Goal: Task Accomplishment & Management: Use online tool/utility

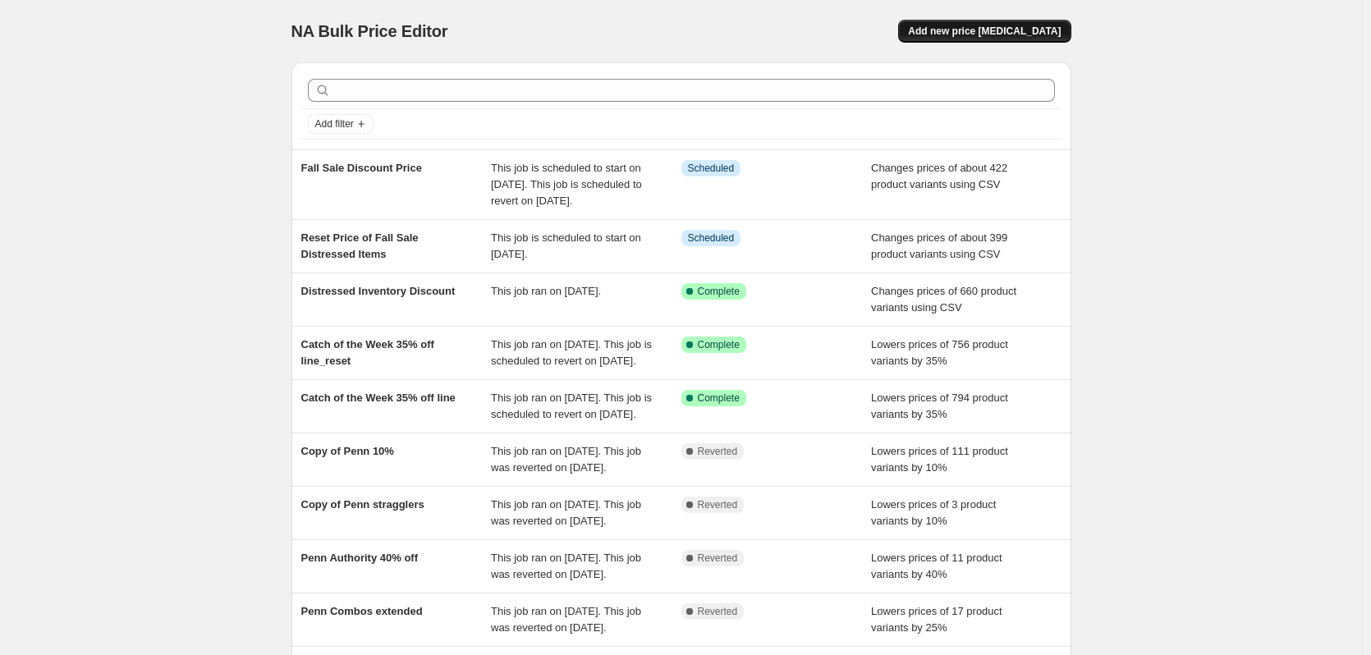
click at [994, 33] on span "Add new price [MEDICAL_DATA]" at bounding box center [984, 31] width 153 height 13
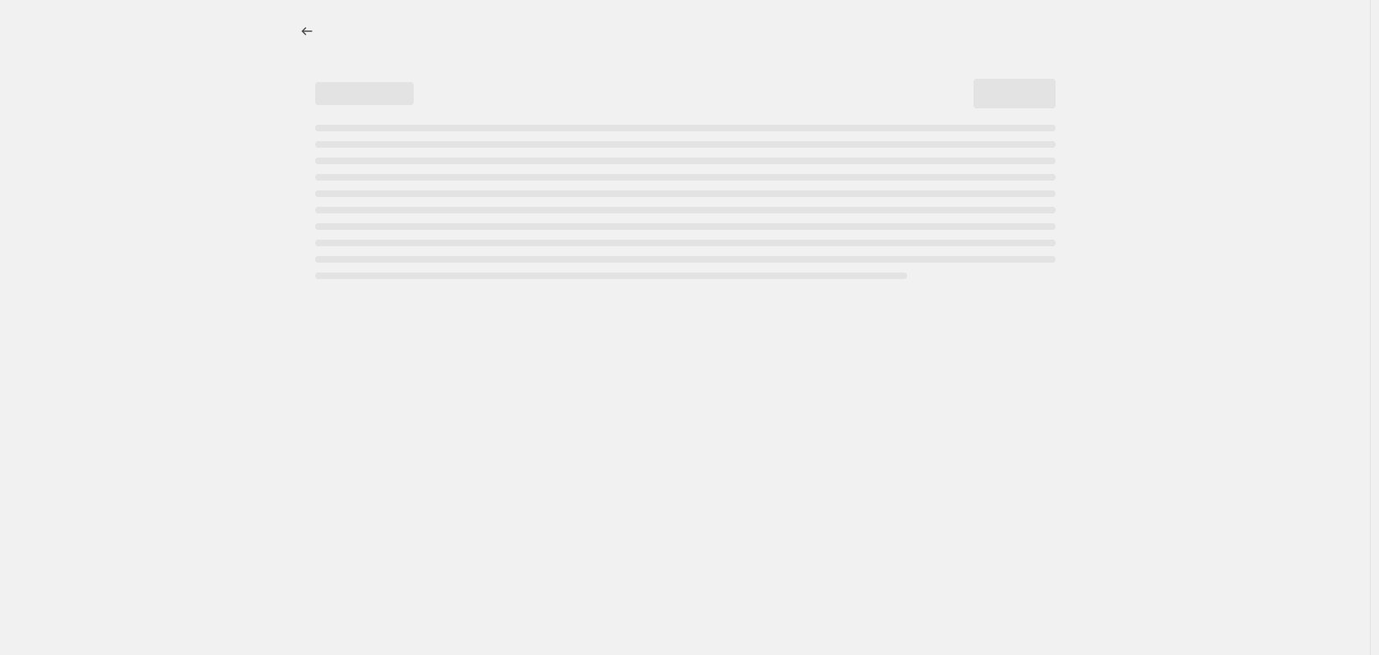
select select "percentage"
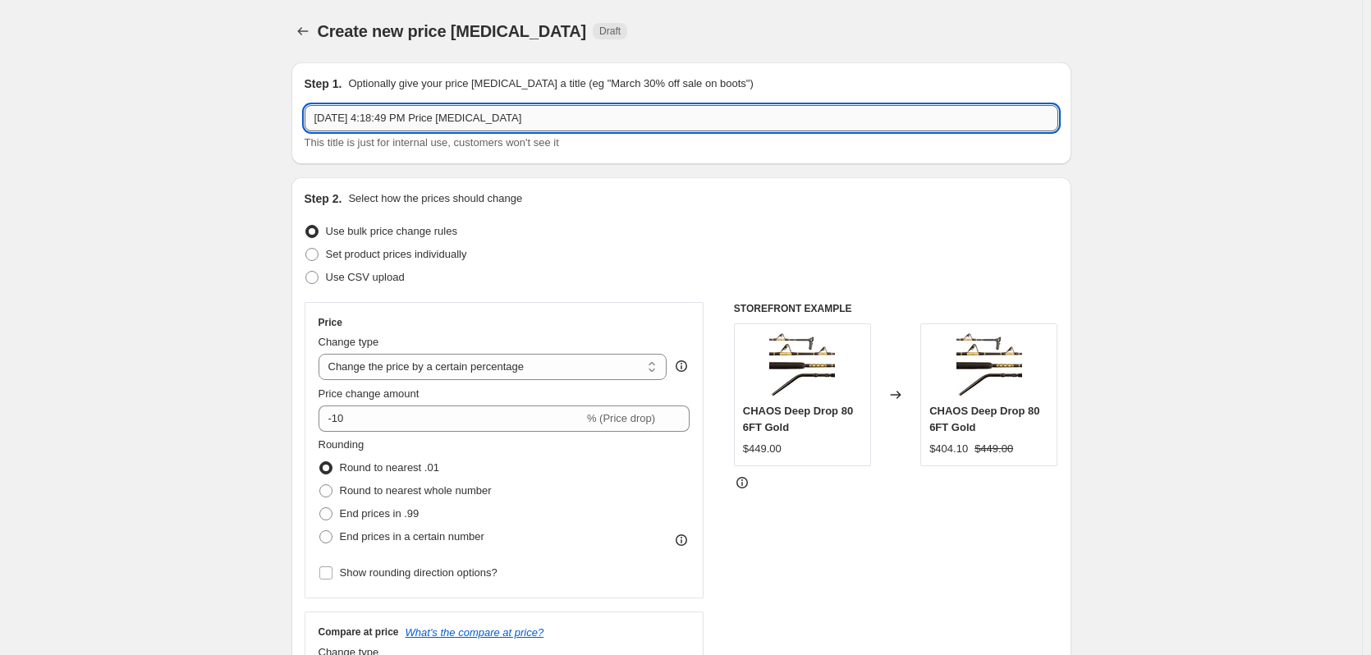
click at [550, 122] on input "Sep 26, 2025, 4:18:49 PM Price change job" at bounding box center [682, 118] width 754 height 26
type input "SPRO Price increase"
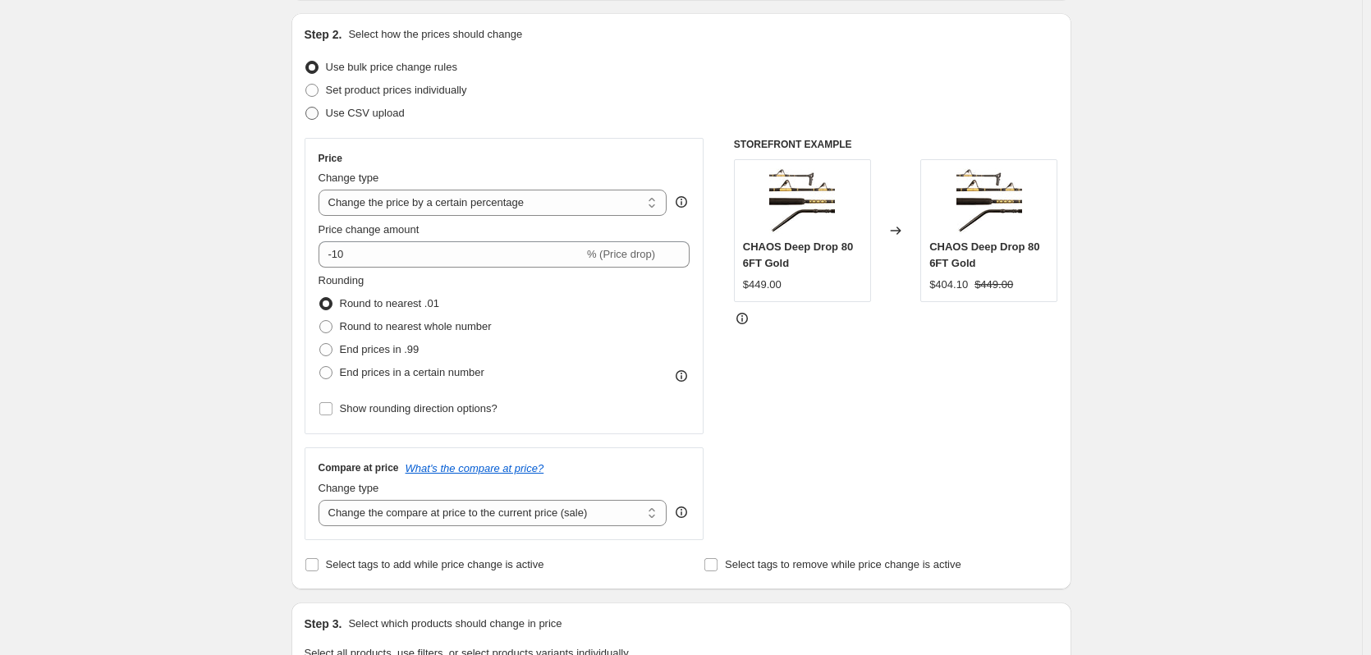
click at [317, 122] on label "Use CSV upload" at bounding box center [355, 113] width 100 height 23
click at [306, 108] on input "Use CSV upload" at bounding box center [305, 107] width 1 height 1
radio input "true"
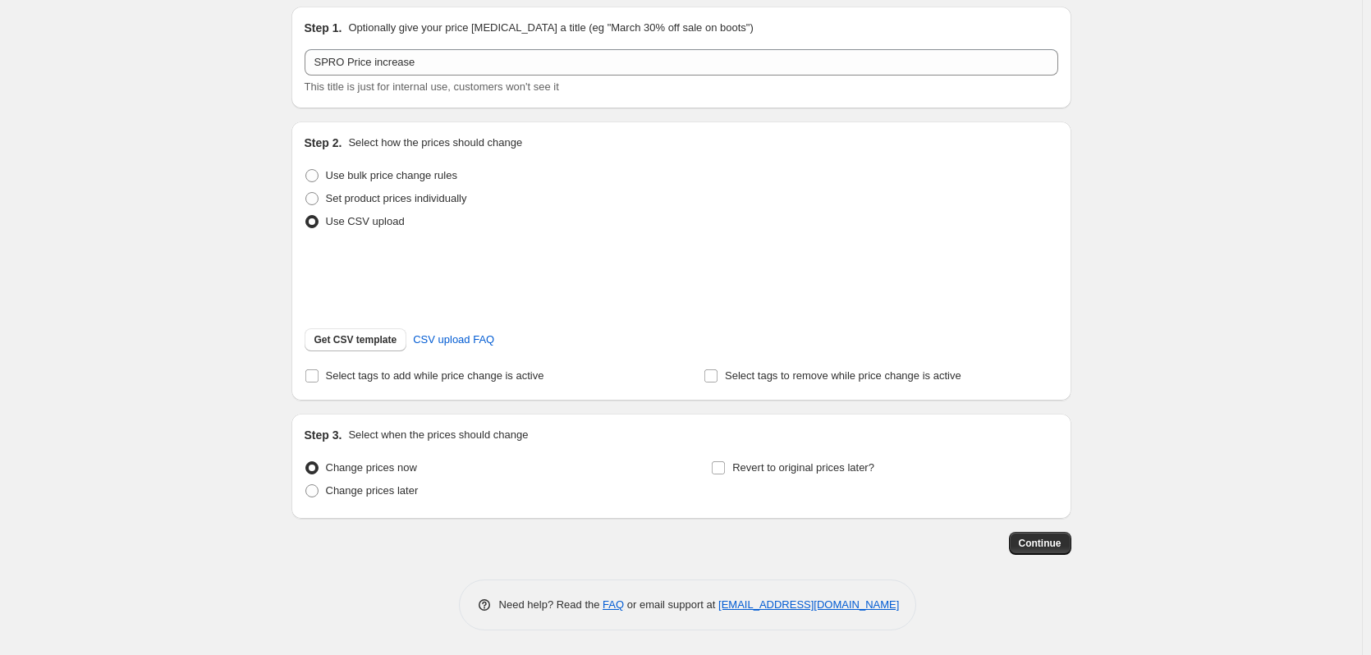
scroll to position [77, 0]
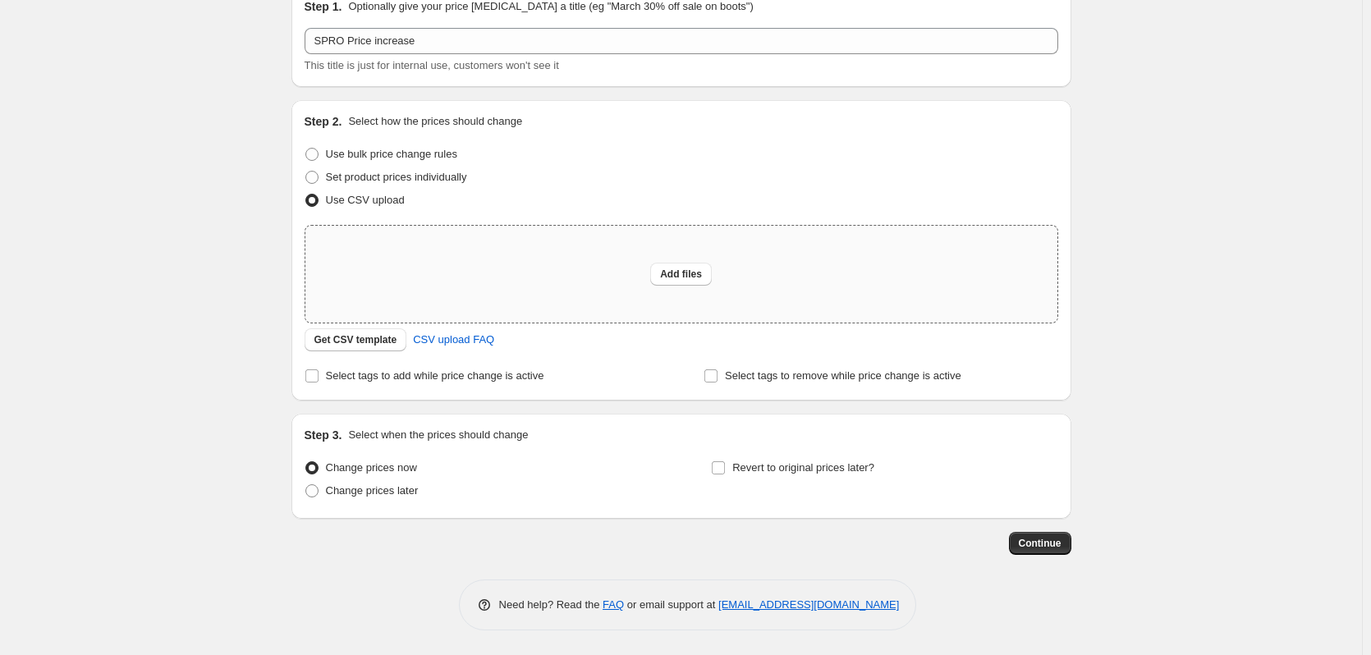
click at [689, 261] on div "Add files" at bounding box center [681, 274] width 752 height 97
type input "C:\fakepath\SPRO Price Increase SEP 2025 - Sheet1.csv"
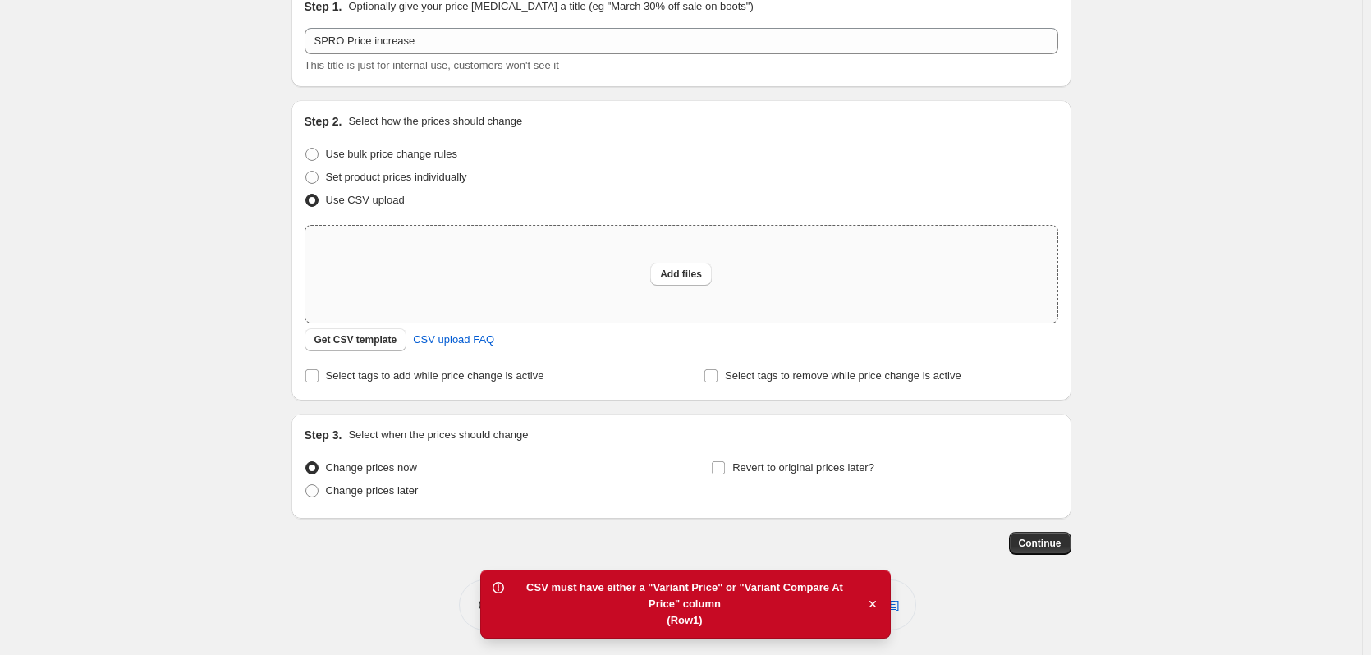
click at [126, 252] on div "Create new price change job. This page is ready Create new price change job Dra…" at bounding box center [681, 289] width 1362 height 732
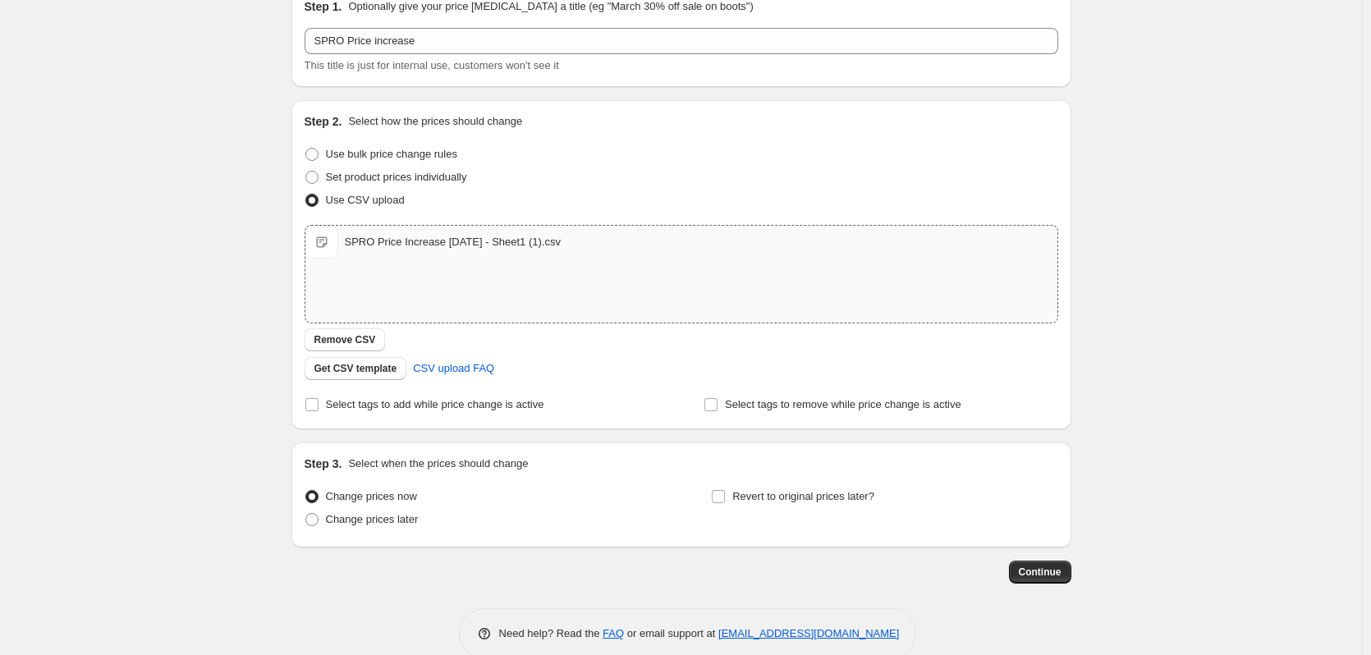
click at [138, 227] on div "Create new price change job. This page is ready Create new price change job Dra…" at bounding box center [681, 303] width 1362 height 761
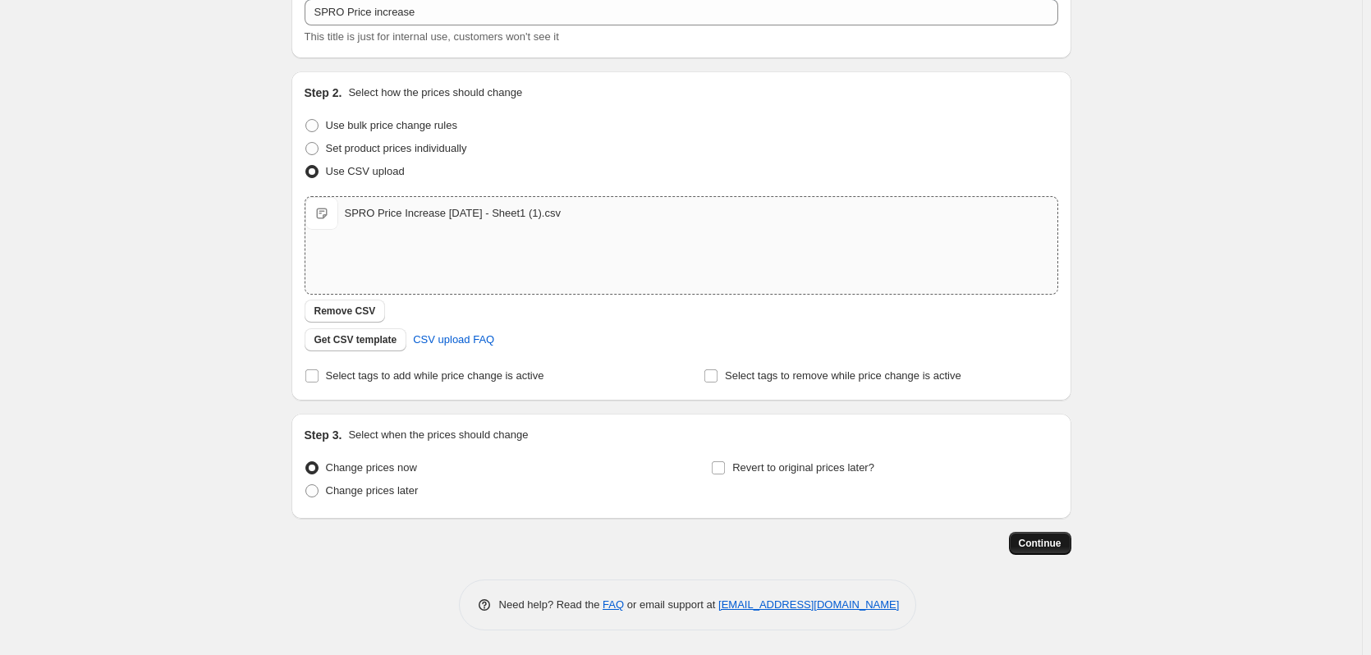
click at [1053, 547] on span "Continue" at bounding box center [1040, 543] width 43 height 13
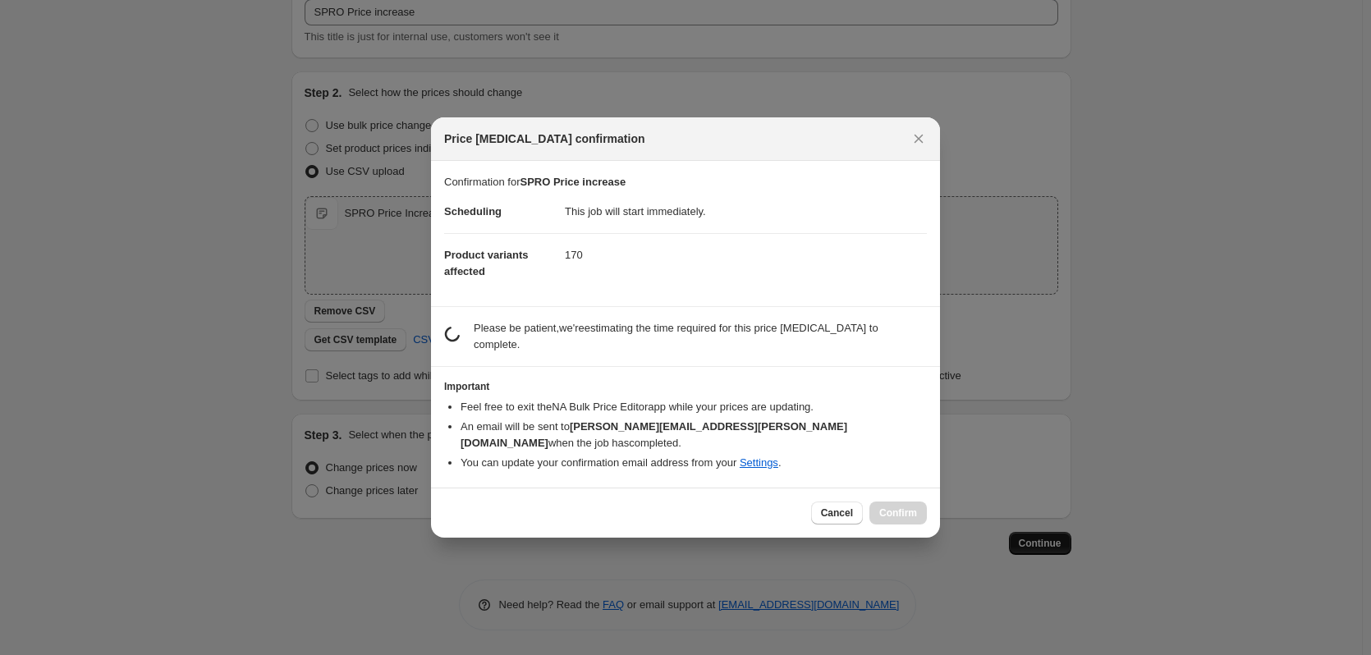
scroll to position [0, 0]
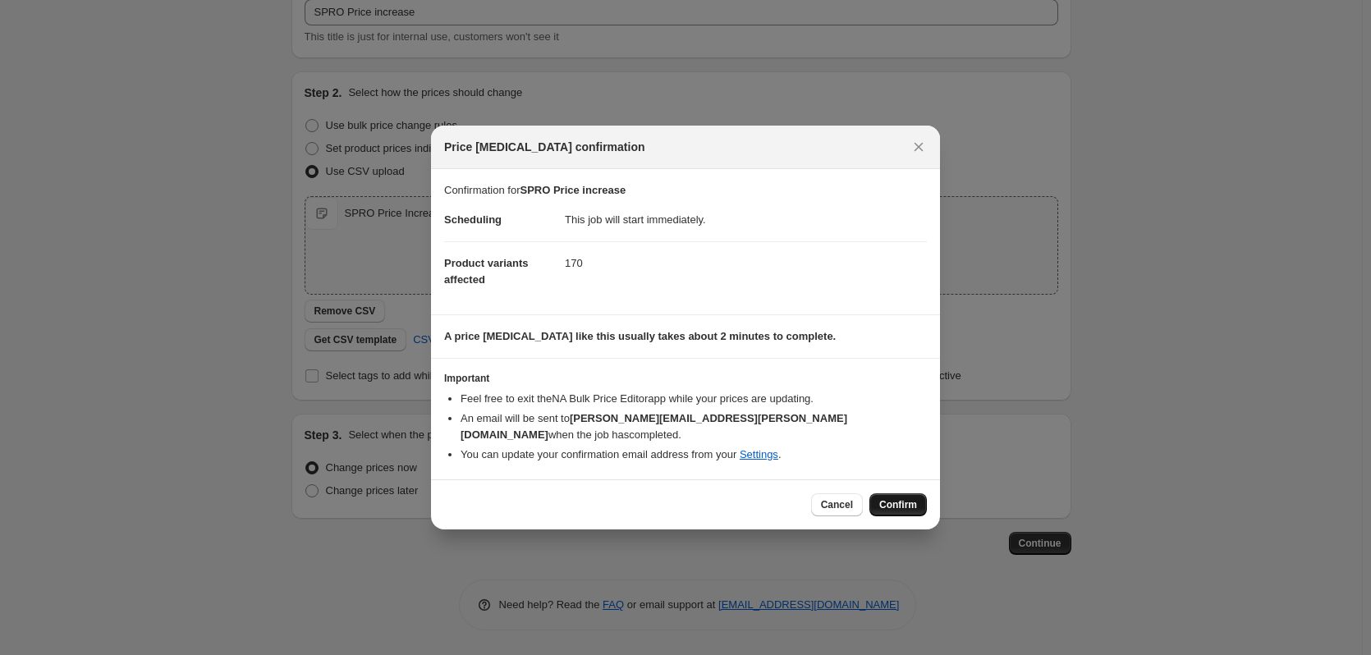
click at [909, 502] on span "Confirm" at bounding box center [898, 504] width 38 height 13
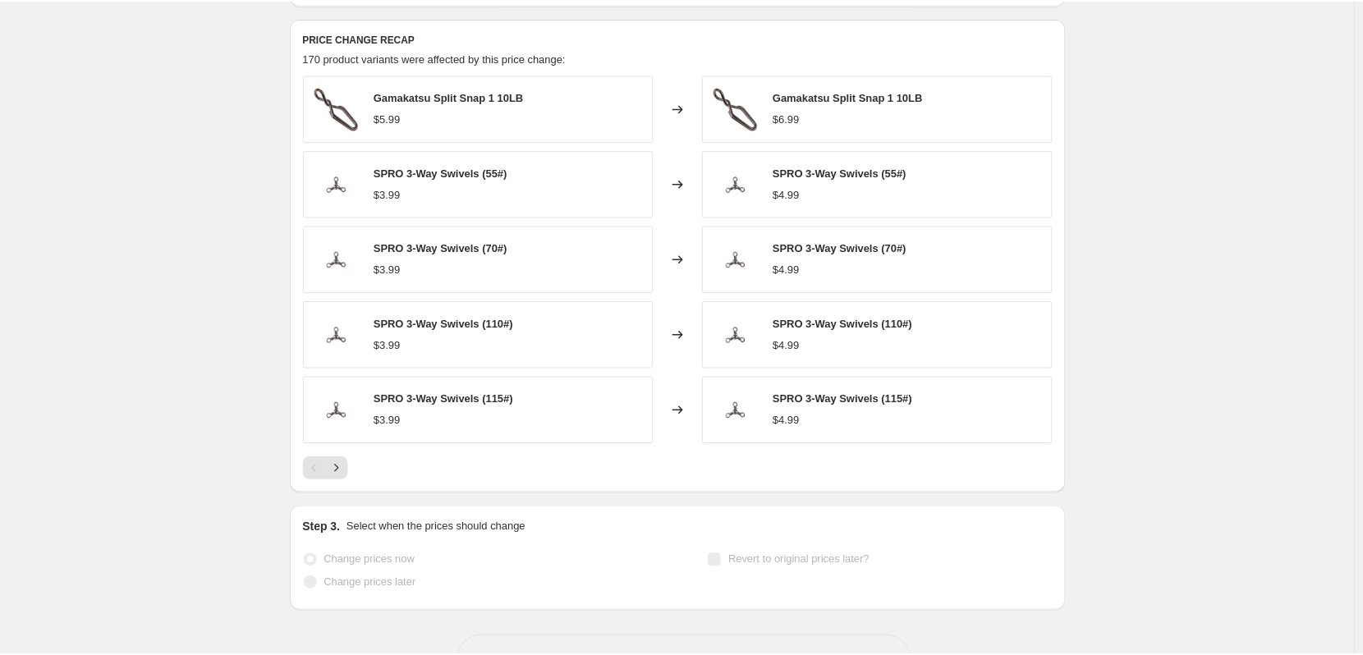
scroll to position [550, 0]
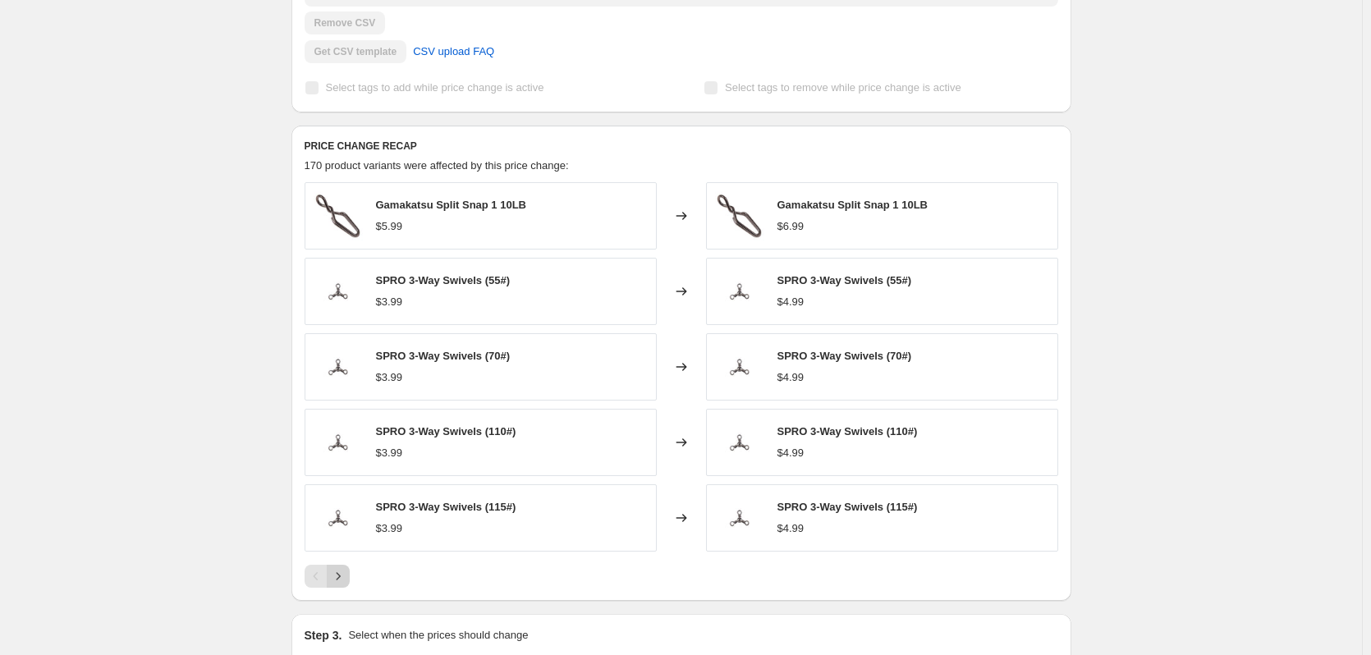
click at [340, 574] on icon "Next" at bounding box center [338, 576] width 16 height 16
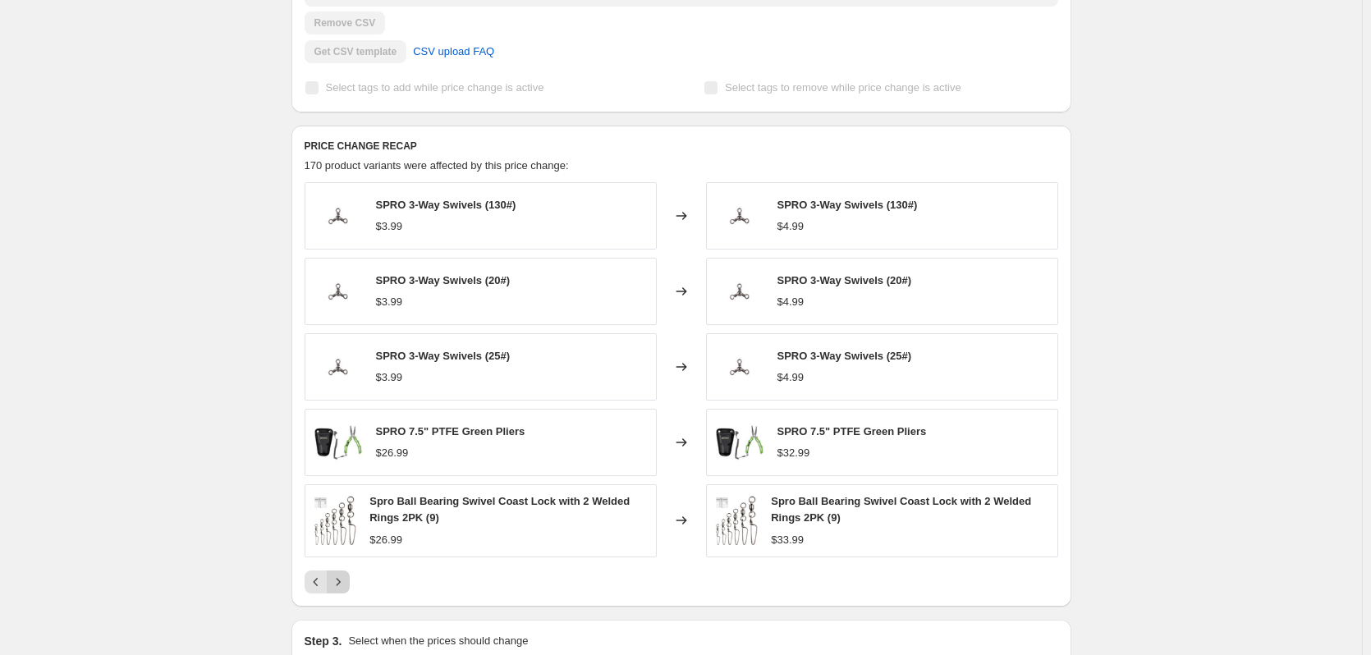
click at [340, 574] on icon "Next" at bounding box center [338, 582] width 16 height 16
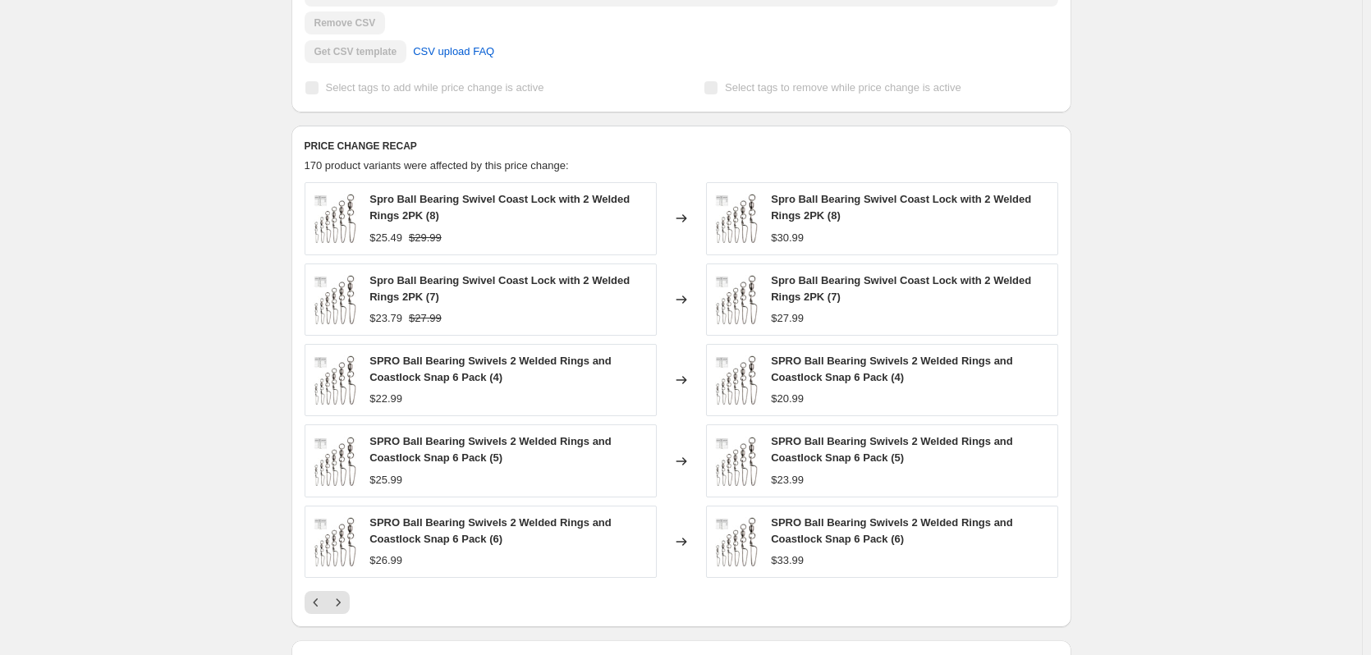
click at [442, 451] on span "SPRO Ball Bearing Swivels 2 Welded Rings and Coastlock Snap 6 Pack (5)" at bounding box center [490, 449] width 242 height 29
click at [199, 381] on div "SPRO Price increase. This page is ready SPRO Price increase Success Complete Co…" at bounding box center [681, 148] width 1362 height 1396
click at [463, 360] on span "SPRO Ball Bearing Swivels 2 Welded Rings and Coastlock Snap 6 Pack (4)" at bounding box center [490, 369] width 242 height 29
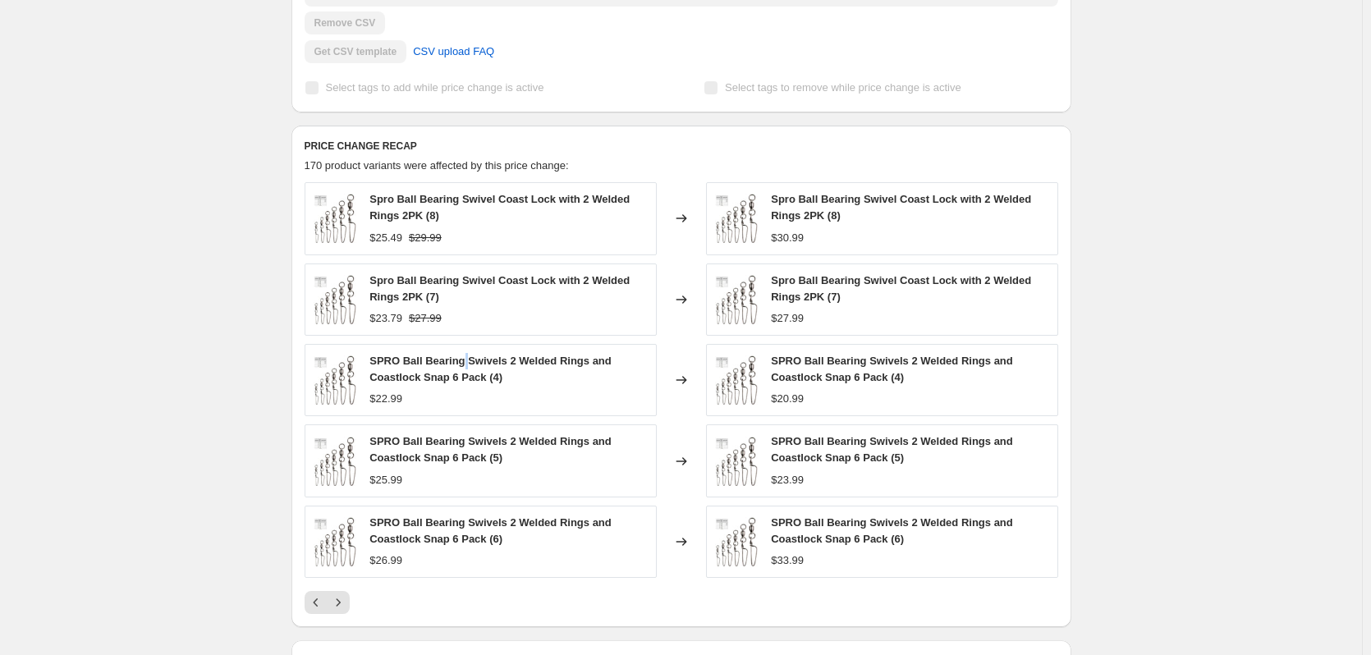
click at [463, 360] on span "SPRO Ball Bearing Swivels 2 Welded Rings and Coastlock Snap 6 Pack (4)" at bounding box center [490, 369] width 242 height 29
click at [817, 369] on span "SPRO Ball Bearing Swivels 2 Welded Rings and Coastlock Snap 6 Pack (4)" at bounding box center [892, 369] width 242 height 29
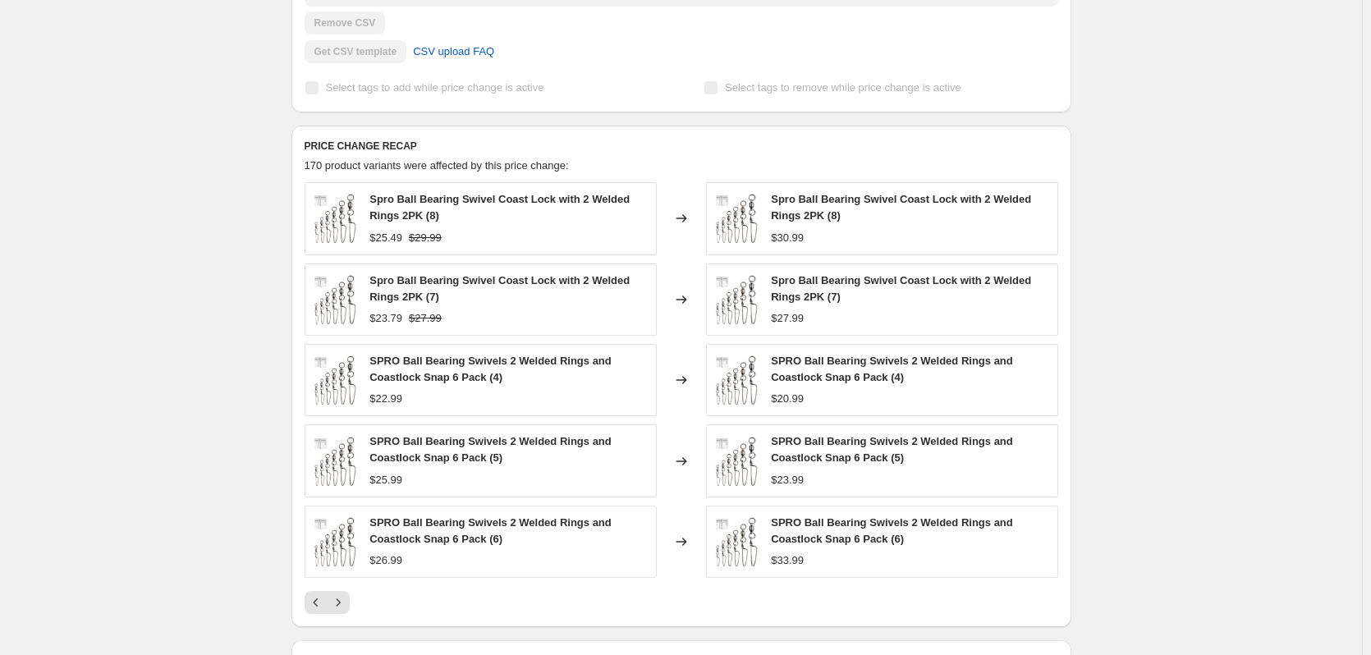
click at [406, 365] on span "SPRO Ball Bearing Swivels 2 Welded Rings and Coastlock Snap 6 Pack (4)" at bounding box center [490, 369] width 242 height 29
click at [452, 447] on span "SPRO Ball Bearing Swivels 2 Welded Rings and Coastlock Snap 6 Pack (5)" at bounding box center [490, 449] width 242 height 29
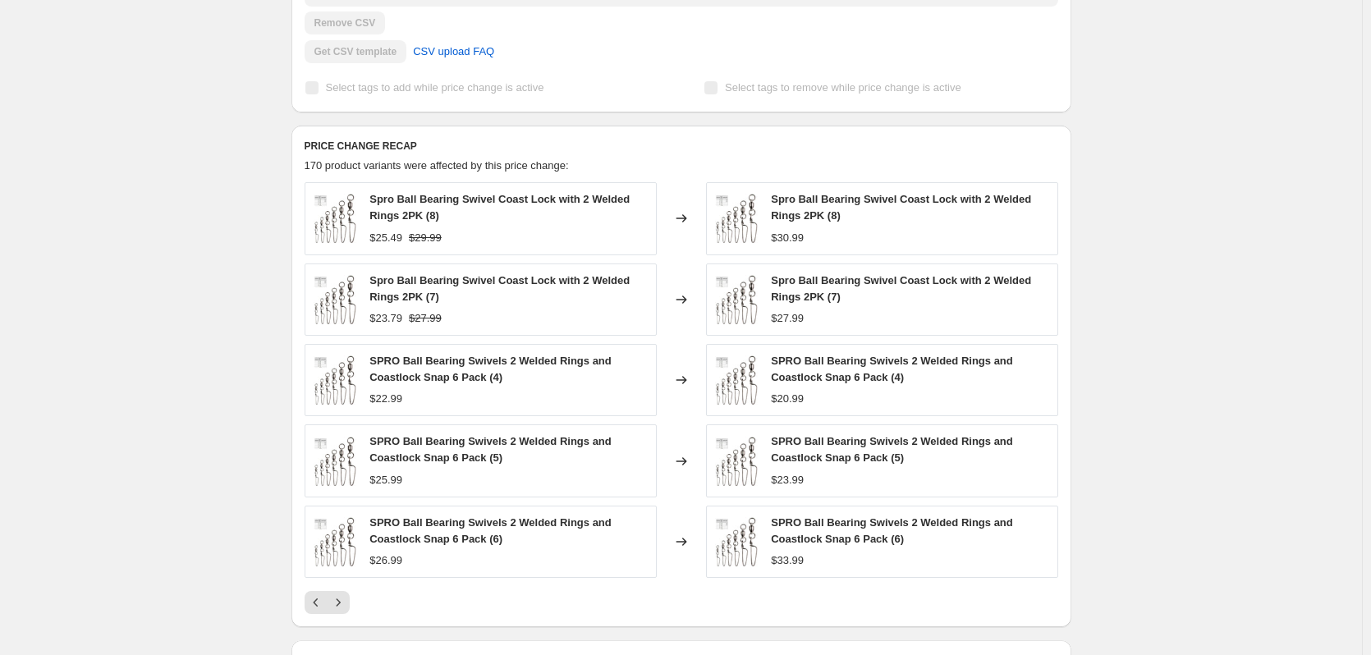
click at [827, 449] on div "SPRO Ball Bearing Swivels 2 Welded Rings and Coastlock Snap 6 Pack (5)" at bounding box center [909, 449] width 277 height 33
click at [446, 534] on span "SPRO Ball Bearing Swivels 2 Welded Rings and Coastlock Snap 6 Pack (6)" at bounding box center [490, 530] width 242 height 29
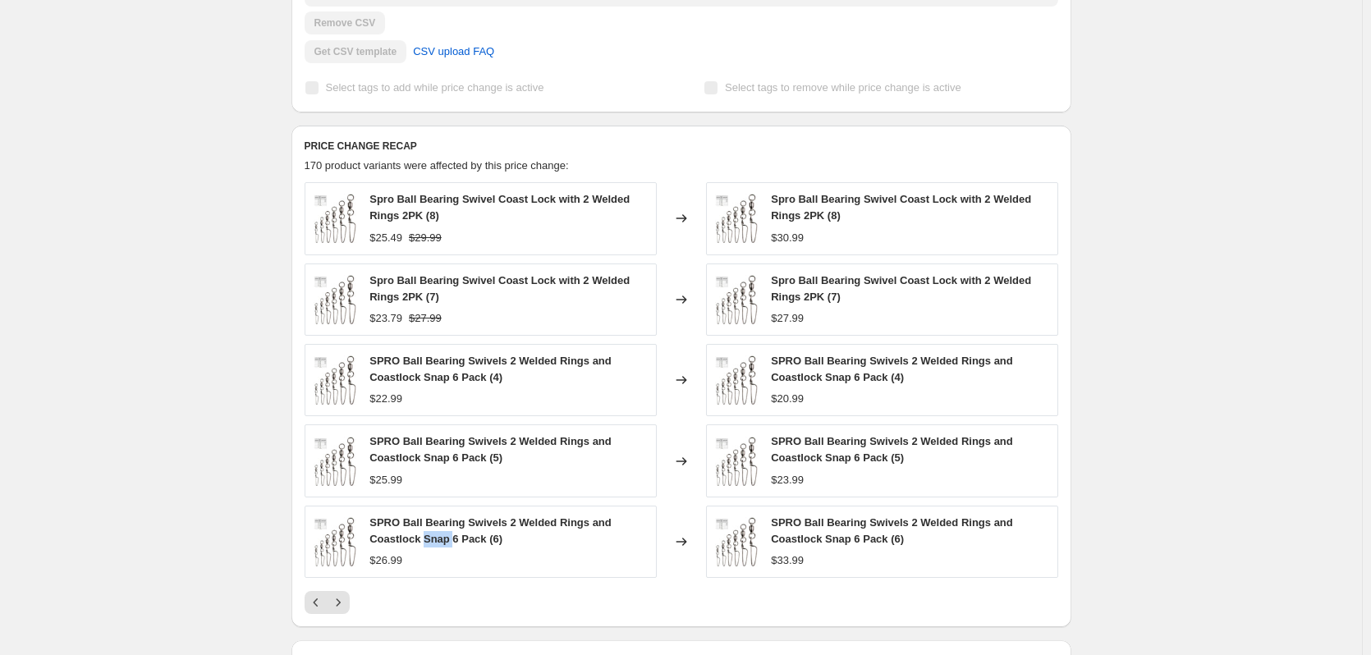
click at [446, 533] on span "SPRO Ball Bearing Swivels 2 Welded Rings and Coastlock Snap 6 Pack (6)" at bounding box center [490, 530] width 242 height 29
click at [834, 512] on div "SPRO Ball Bearing Swivels 2 Welded Rings and Coastlock Snap 6 Pack (6) $33.99" at bounding box center [882, 542] width 352 height 72
click at [331, 599] on button "Next" at bounding box center [338, 602] width 23 height 23
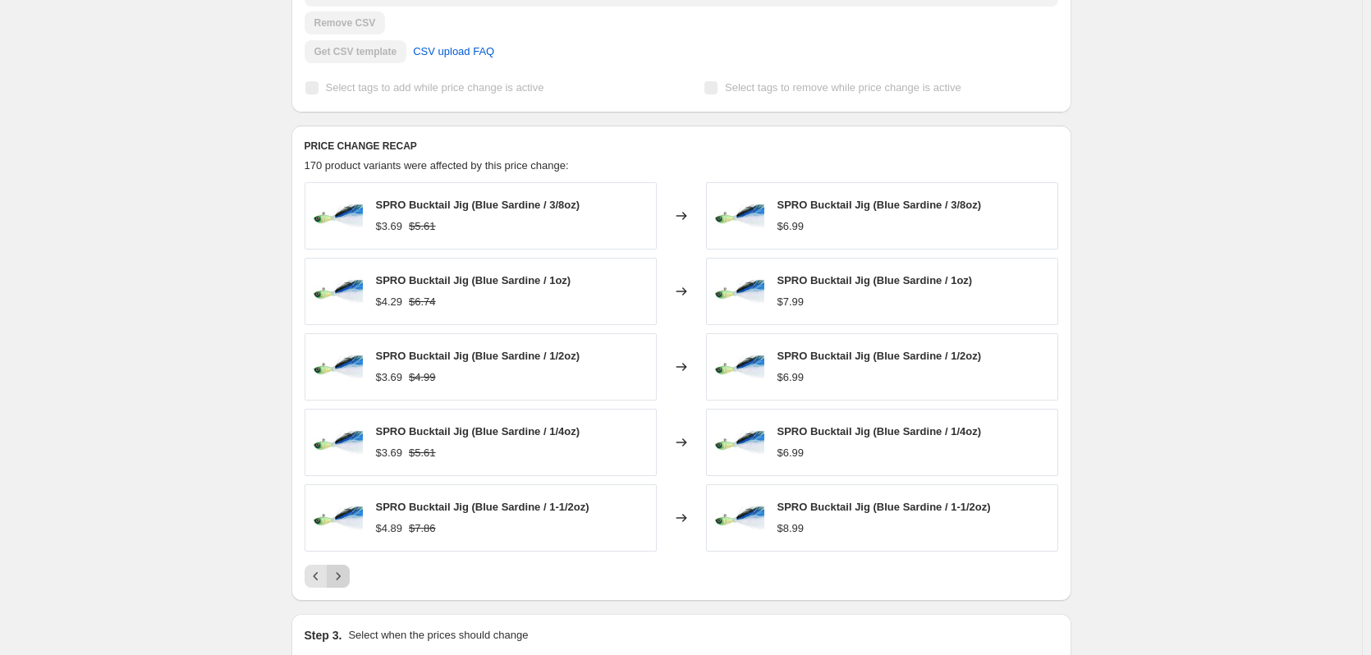
click at [346, 580] on icon "Next" at bounding box center [338, 576] width 16 height 16
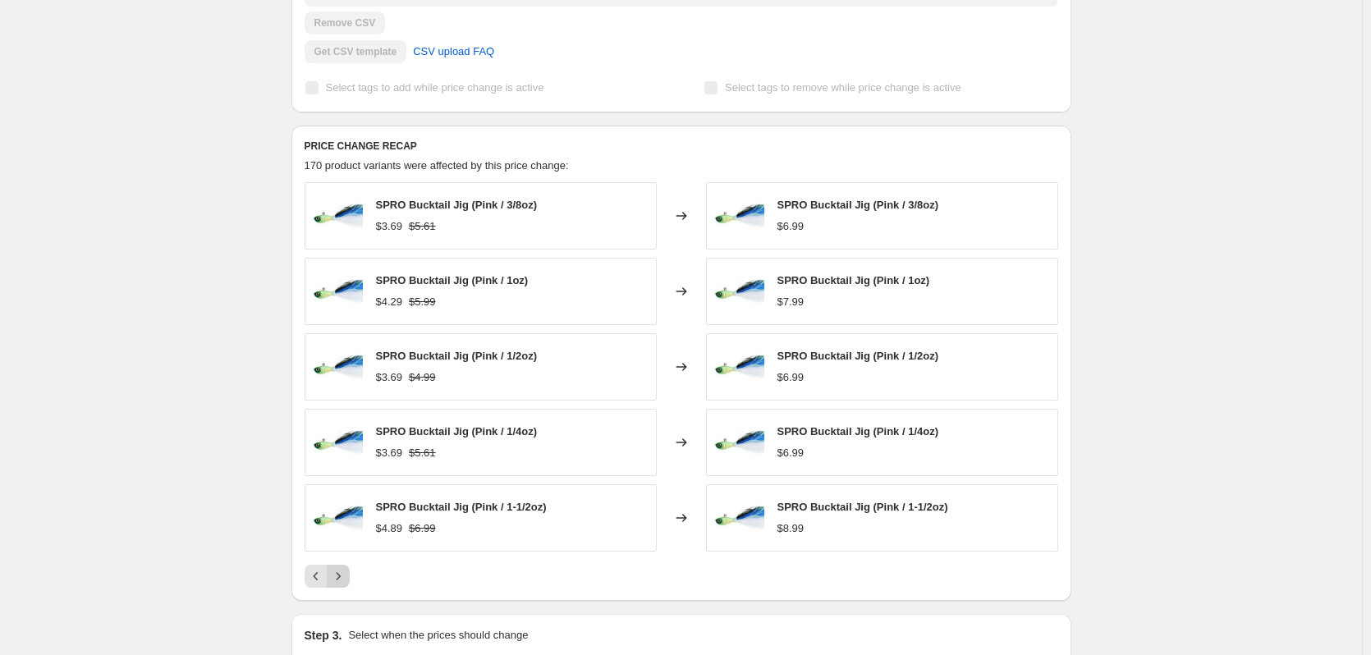
click at [346, 580] on icon "Next" at bounding box center [338, 576] width 16 height 16
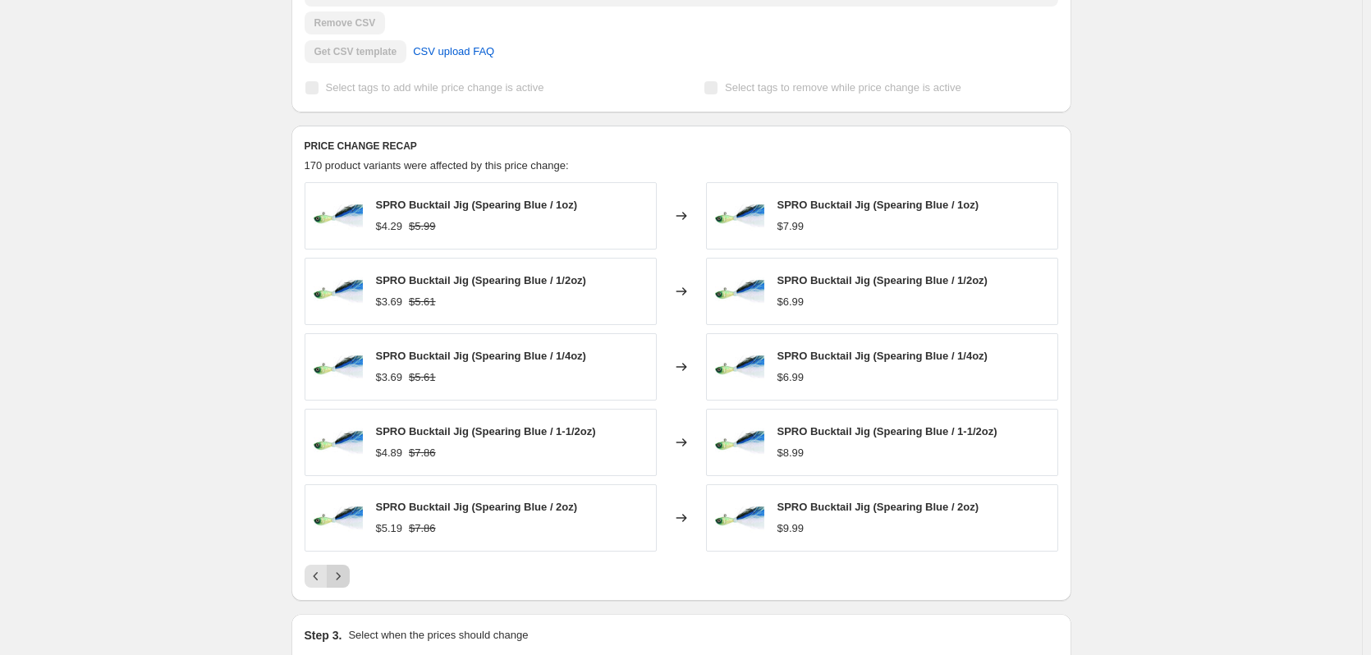
click at [346, 580] on icon "Next" at bounding box center [338, 576] width 16 height 16
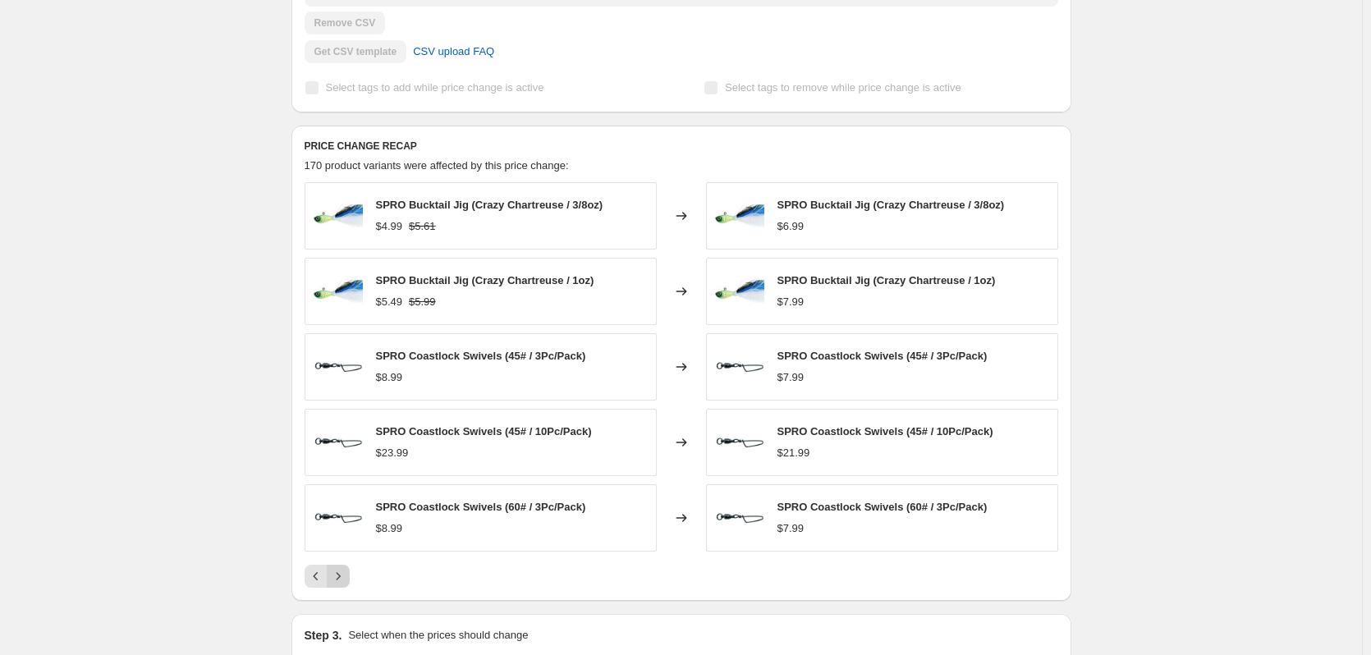
click at [346, 580] on icon "Next" at bounding box center [338, 576] width 16 height 16
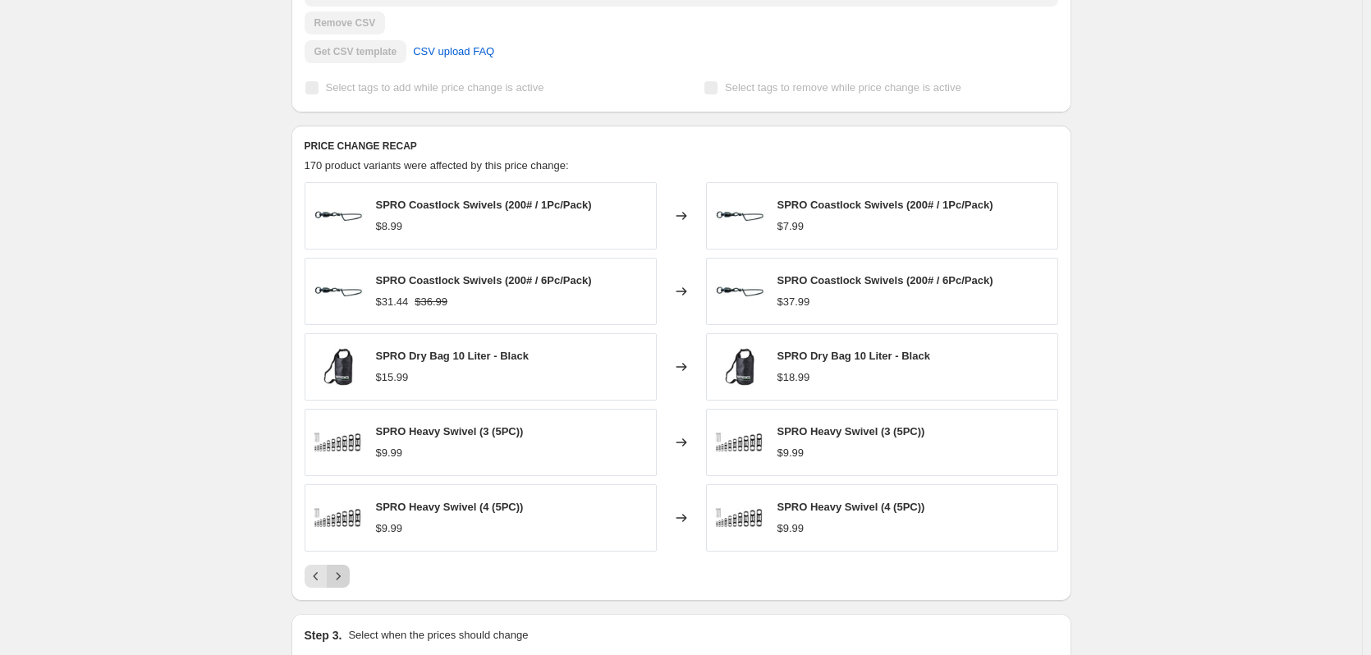
click at [346, 580] on icon "Next" at bounding box center [338, 576] width 16 height 16
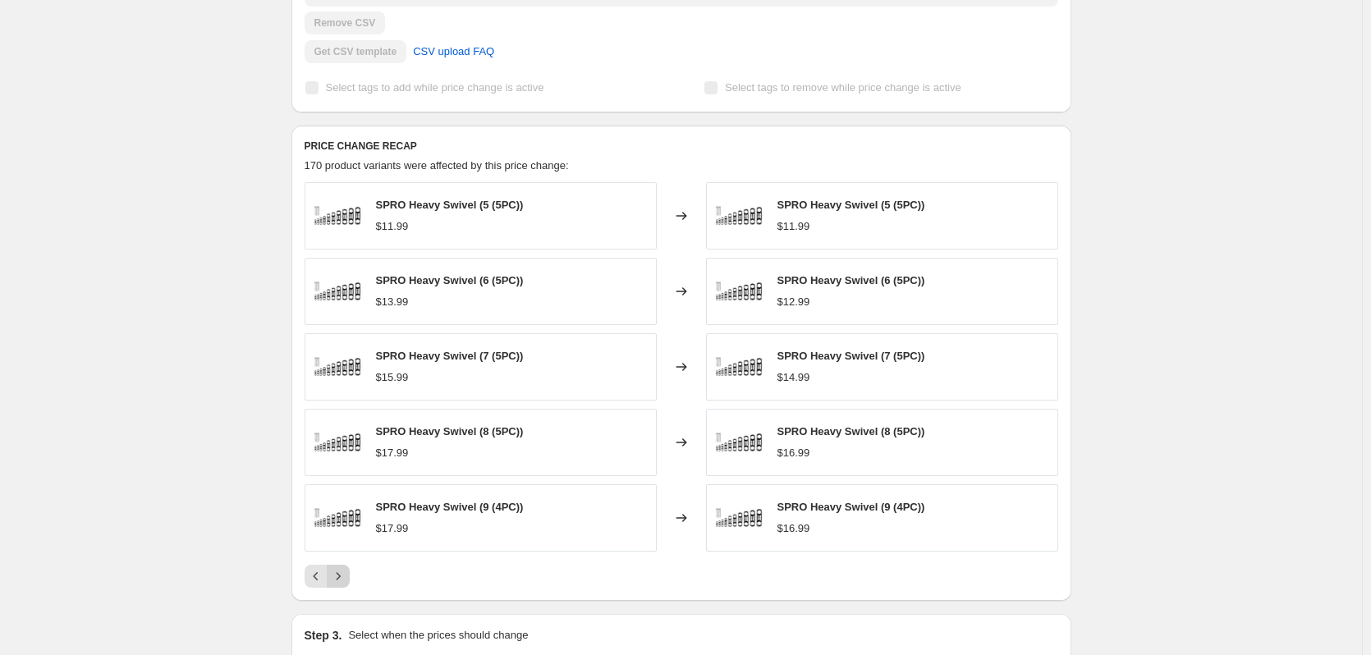
click at [346, 580] on icon "Next" at bounding box center [338, 576] width 16 height 16
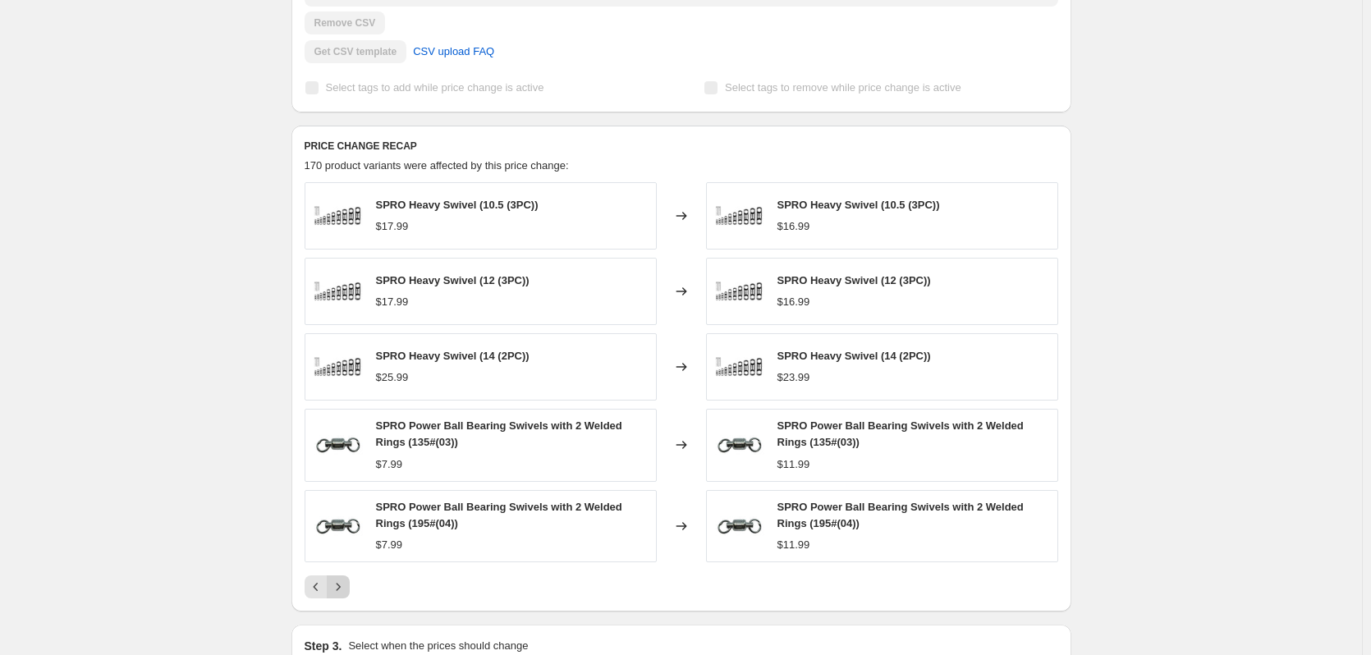
click at [346, 580] on icon "Next" at bounding box center [338, 587] width 16 height 16
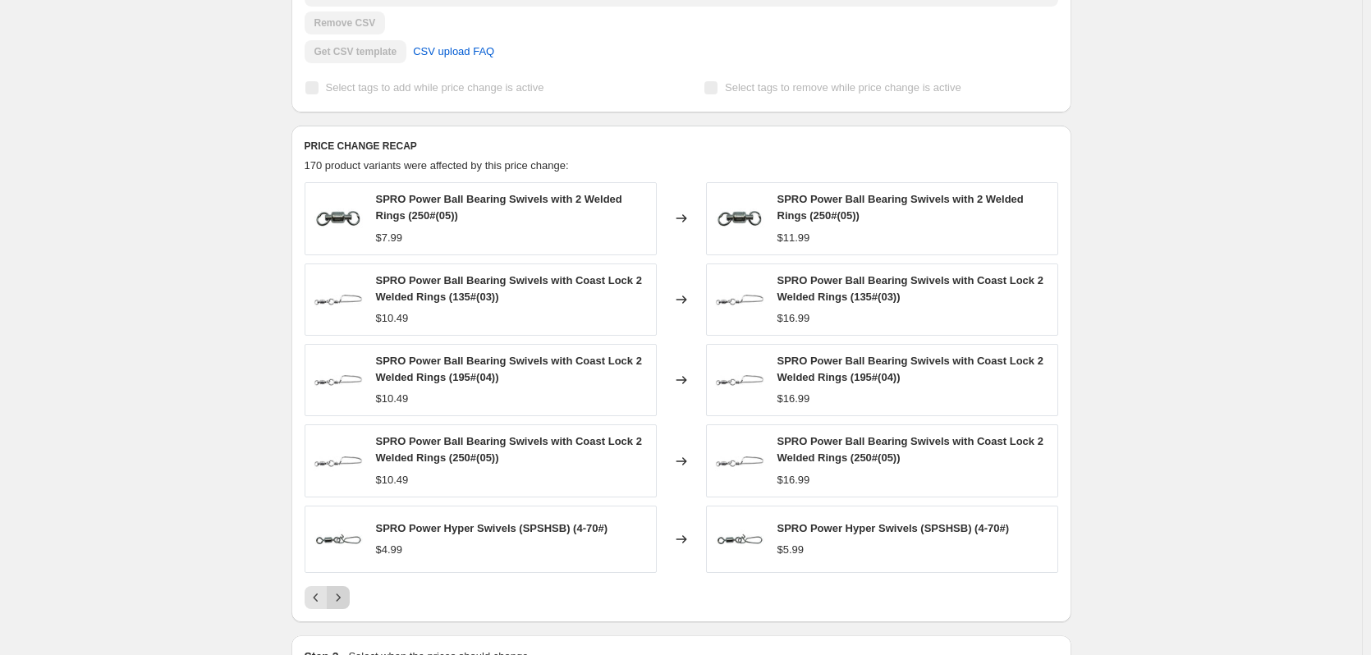
click at [349, 580] on div "SPRO Power Ball Bearing Swivels with 2 Welded Rings (250#(05)) $7.99 Changed to…" at bounding box center [682, 395] width 754 height 427
click at [346, 592] on icon "Next" at bounding box center [338, 597] width 16 height 16
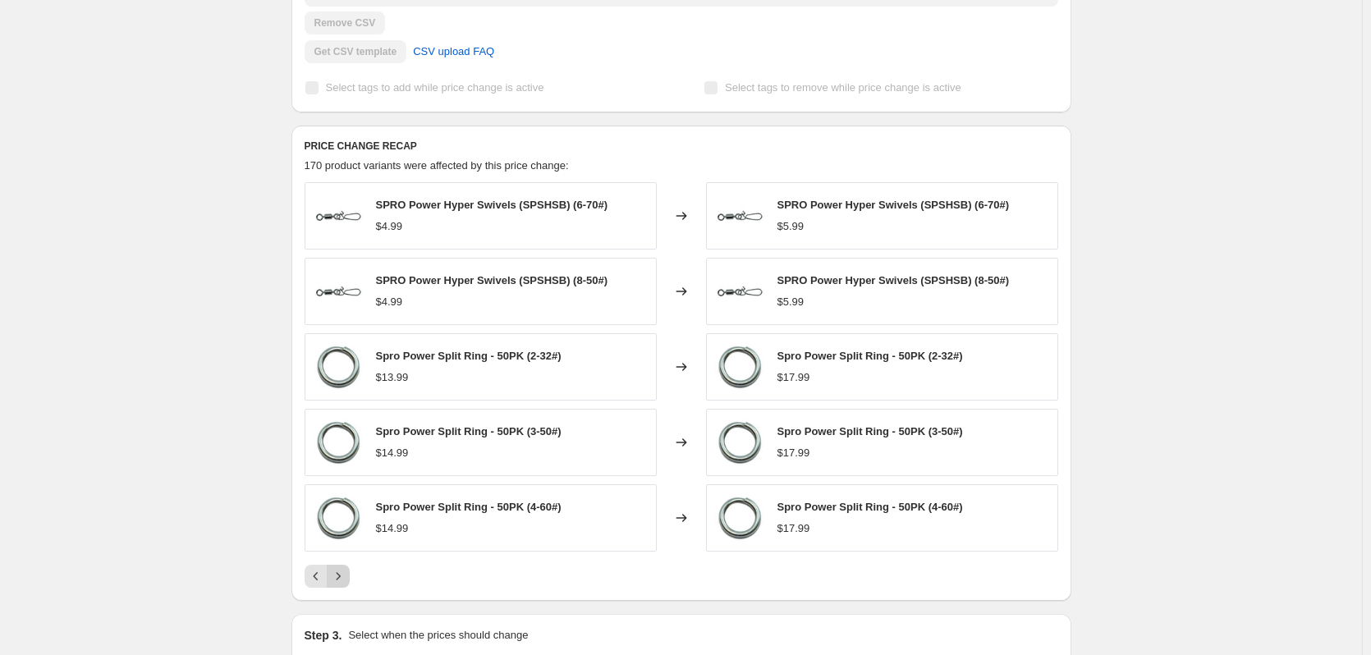
click at [346, 592] on div "PRICE CHANGE RECAP 170 product variants were affected by this price change: SPR…" at bounding box center [681, 363] width 780 height 475
click at [348, 586] on button "Next" at bounding box center [338, 576] width 23 height 23
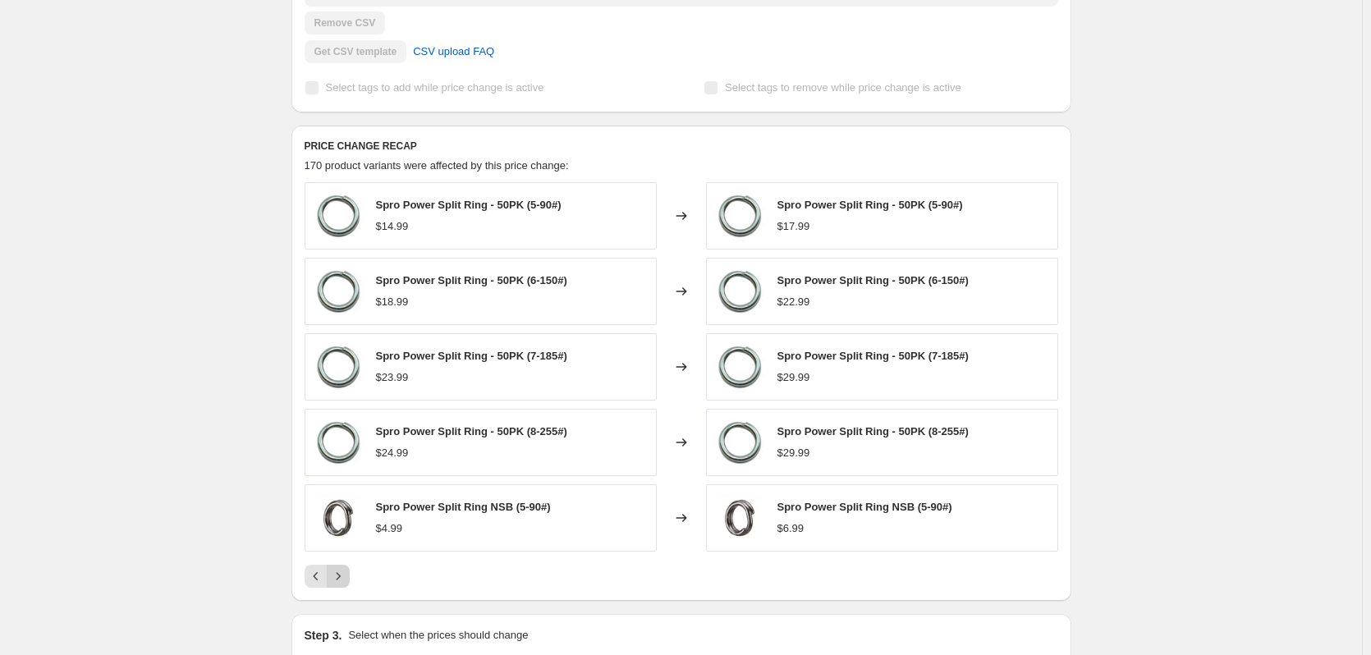
click at [348, 586] on button "Next" at bounding box center [338, 576] width 23 height 23
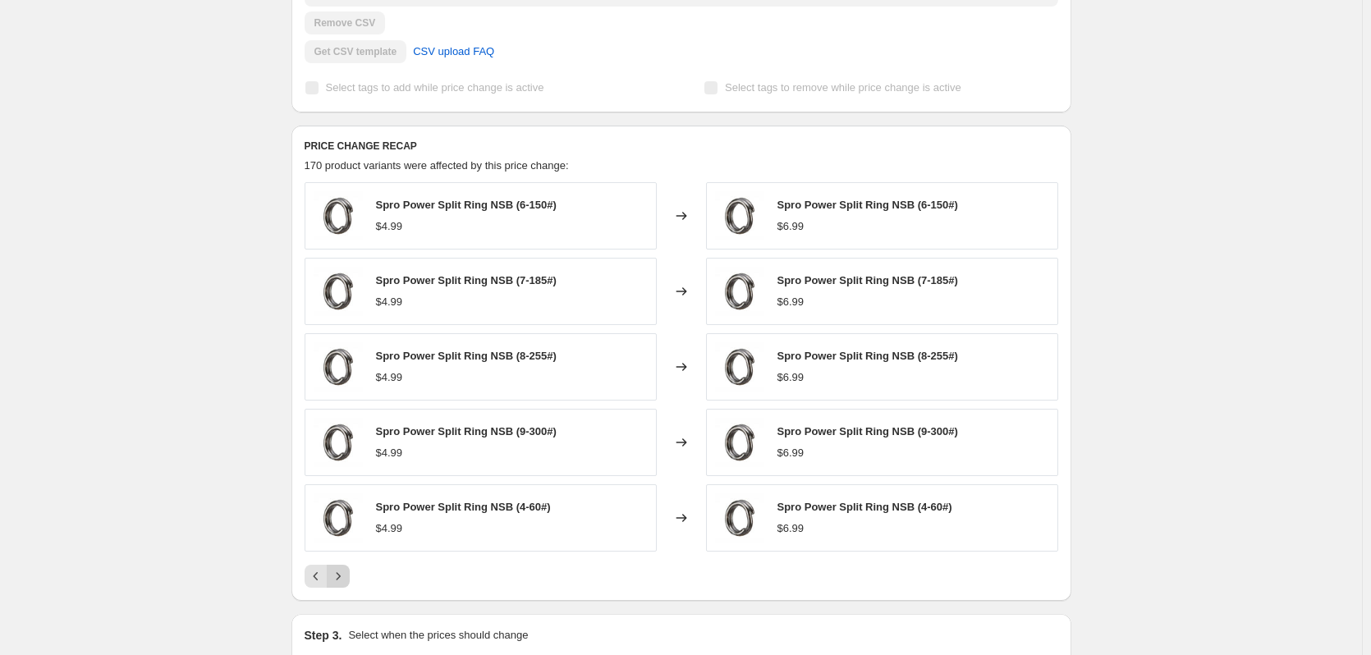
click at [348, 586] on button "Next" at bounding box center [338, 576] width 23 height 23
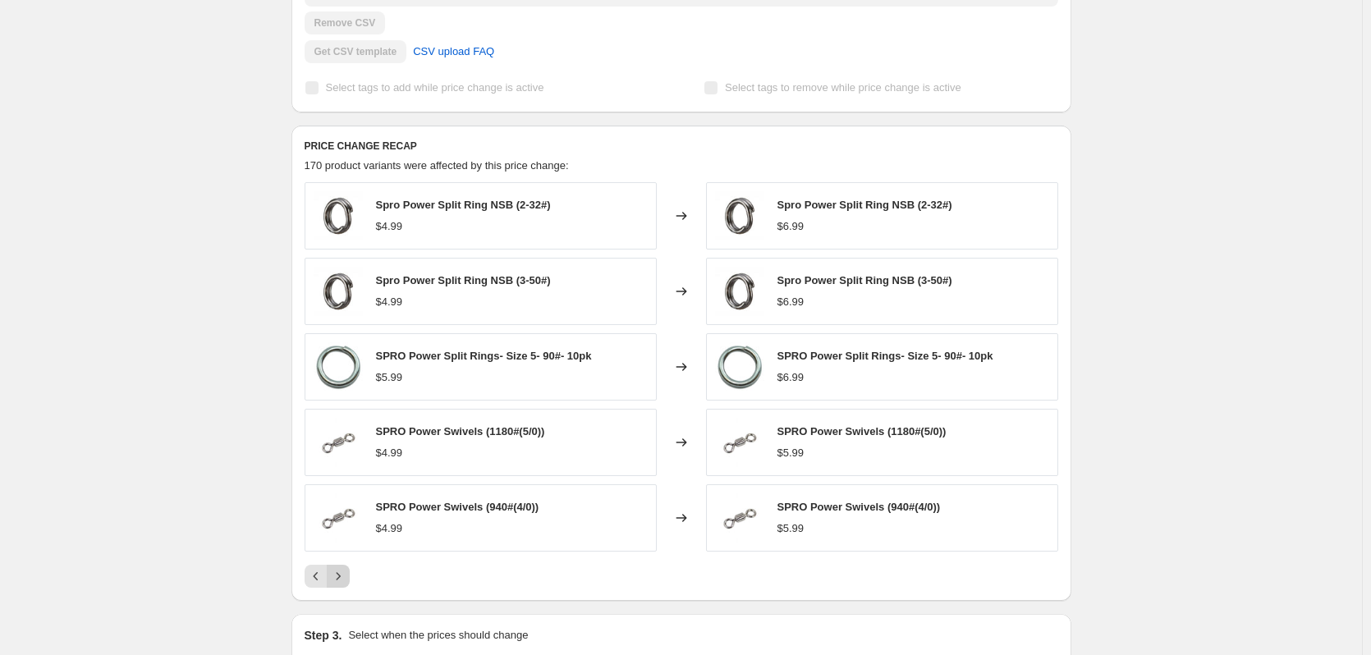
click at [348, 586] on button "Next" at bounding box center [338, 576] width 23 height 23
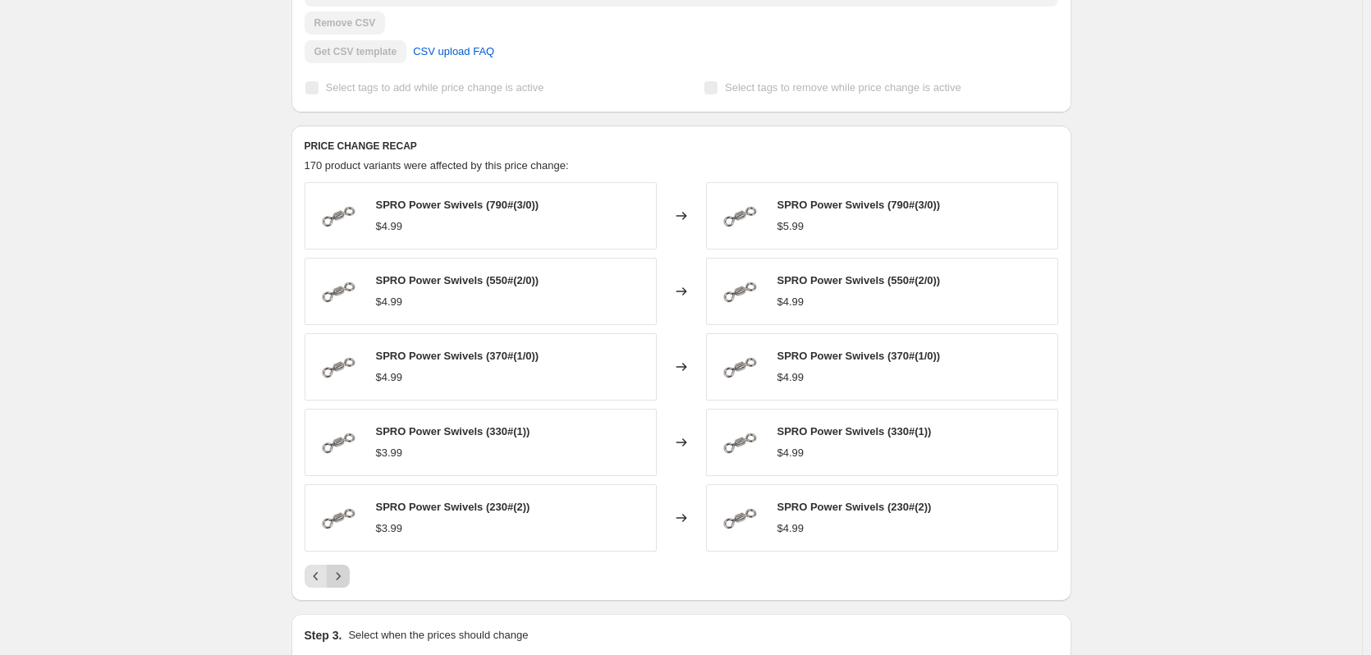
click at [348, 586] on button "Next" at bounding box center [338, 576] width 23 height 23
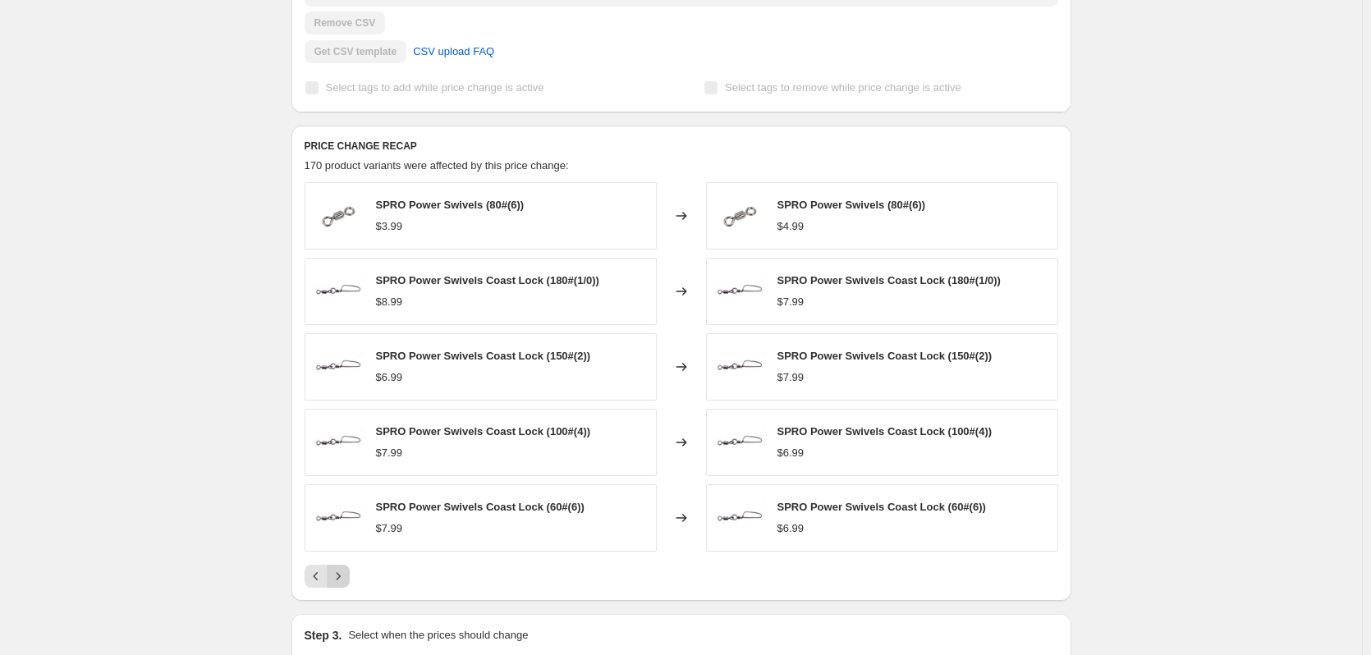
click at [348, 586] on button "Next" at bounding box center [338, 576] width 23 height 23
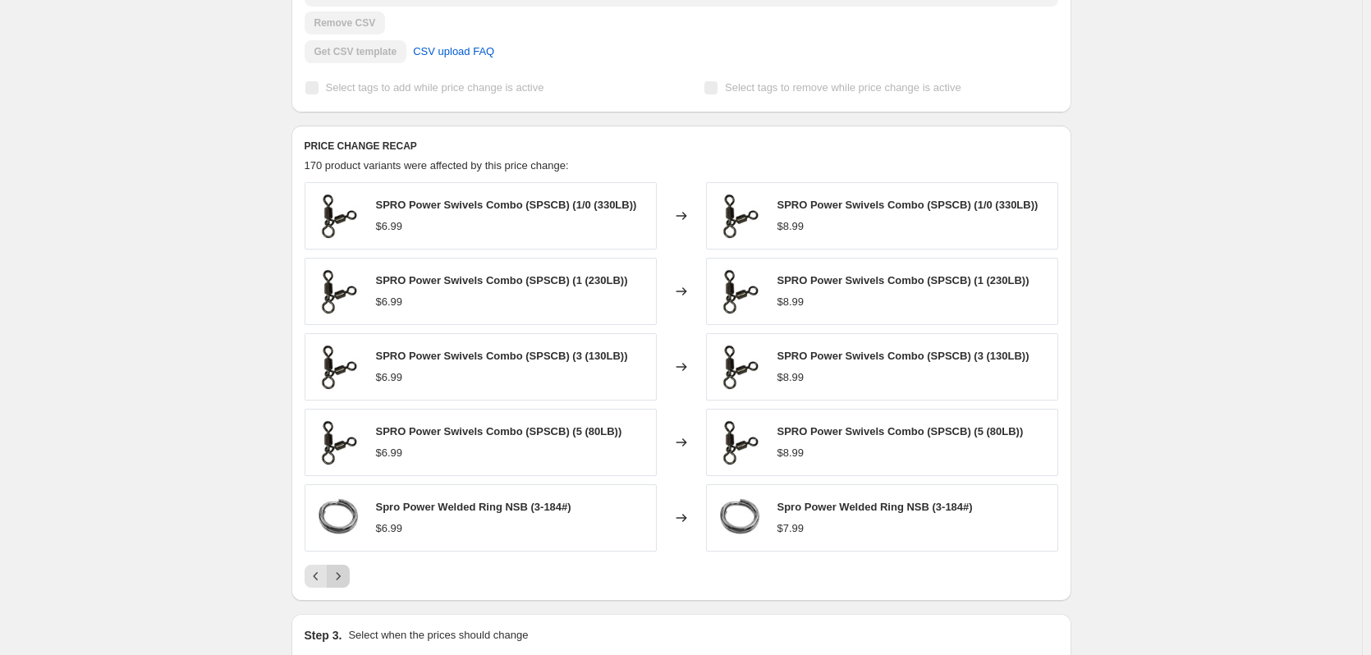
click at [348, 586] on button "Next" at bounding box center [338, 576] width 23 height 23
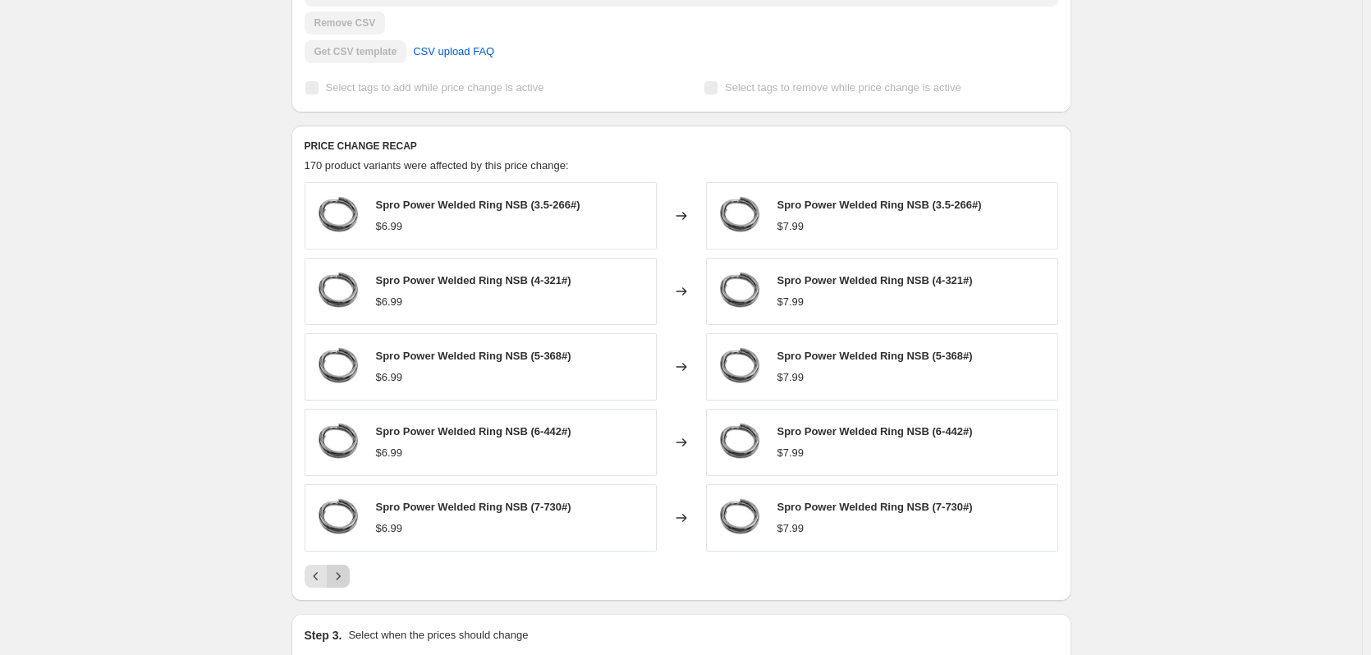
click at [348, 586] on button "Next" at bounding box center [338, 576] width 23 height 23
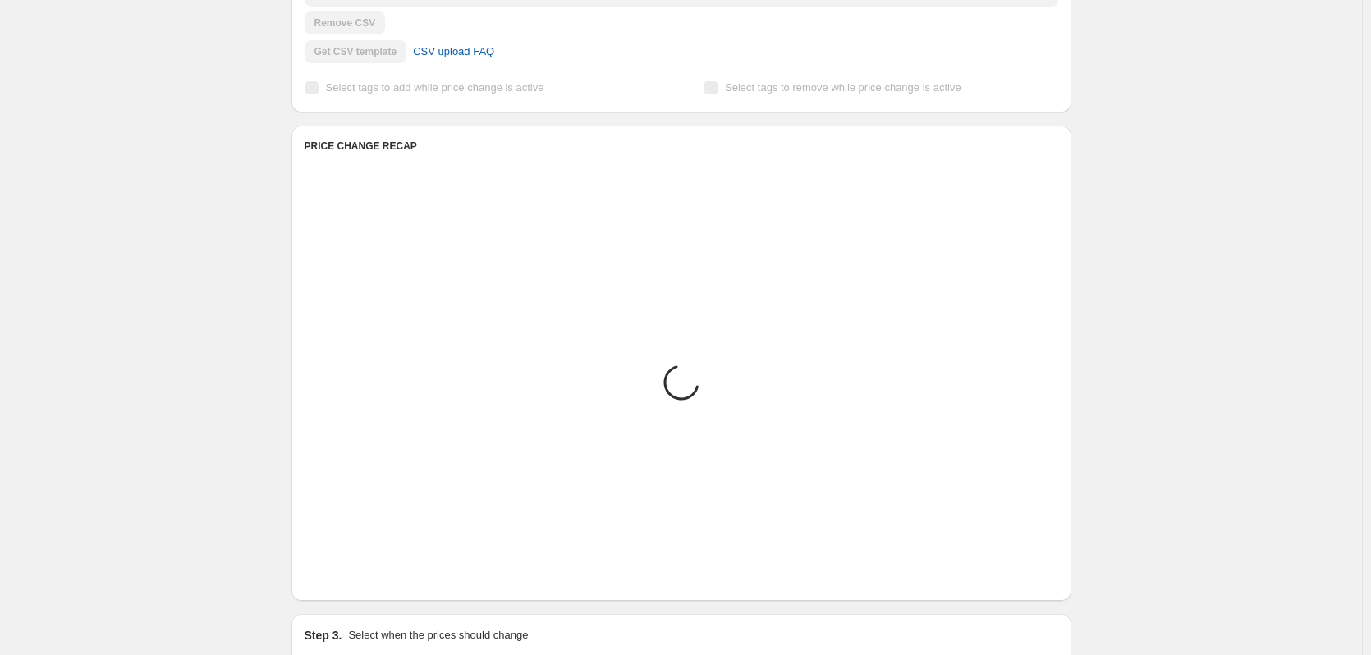
click at [348, 586] on button "Next" at bounding box center [338, 576] width 23 height 23
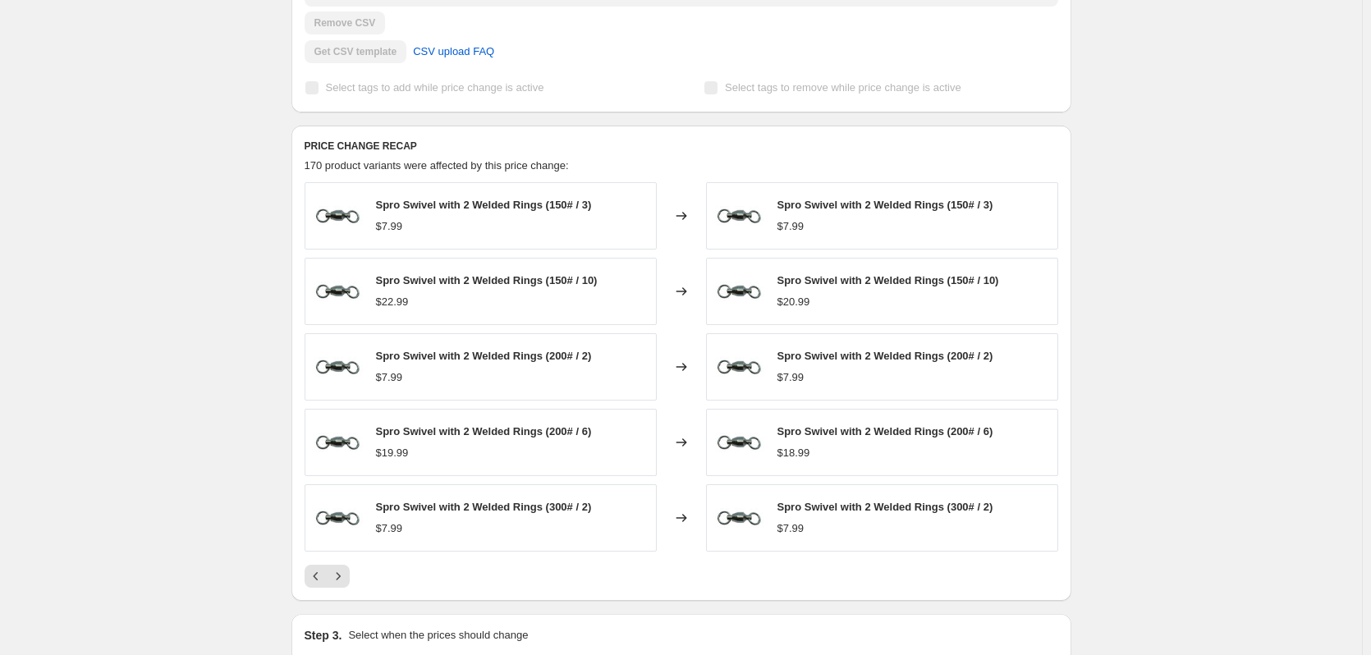
click at [114, 109] on div "SPRO Price increase. This page is ready SPRO Price increase Success Complete Co…" at bounding box center [681, 134] width 1362 height 1369
